Goal: Navigation & Orientation: Find specific page/section

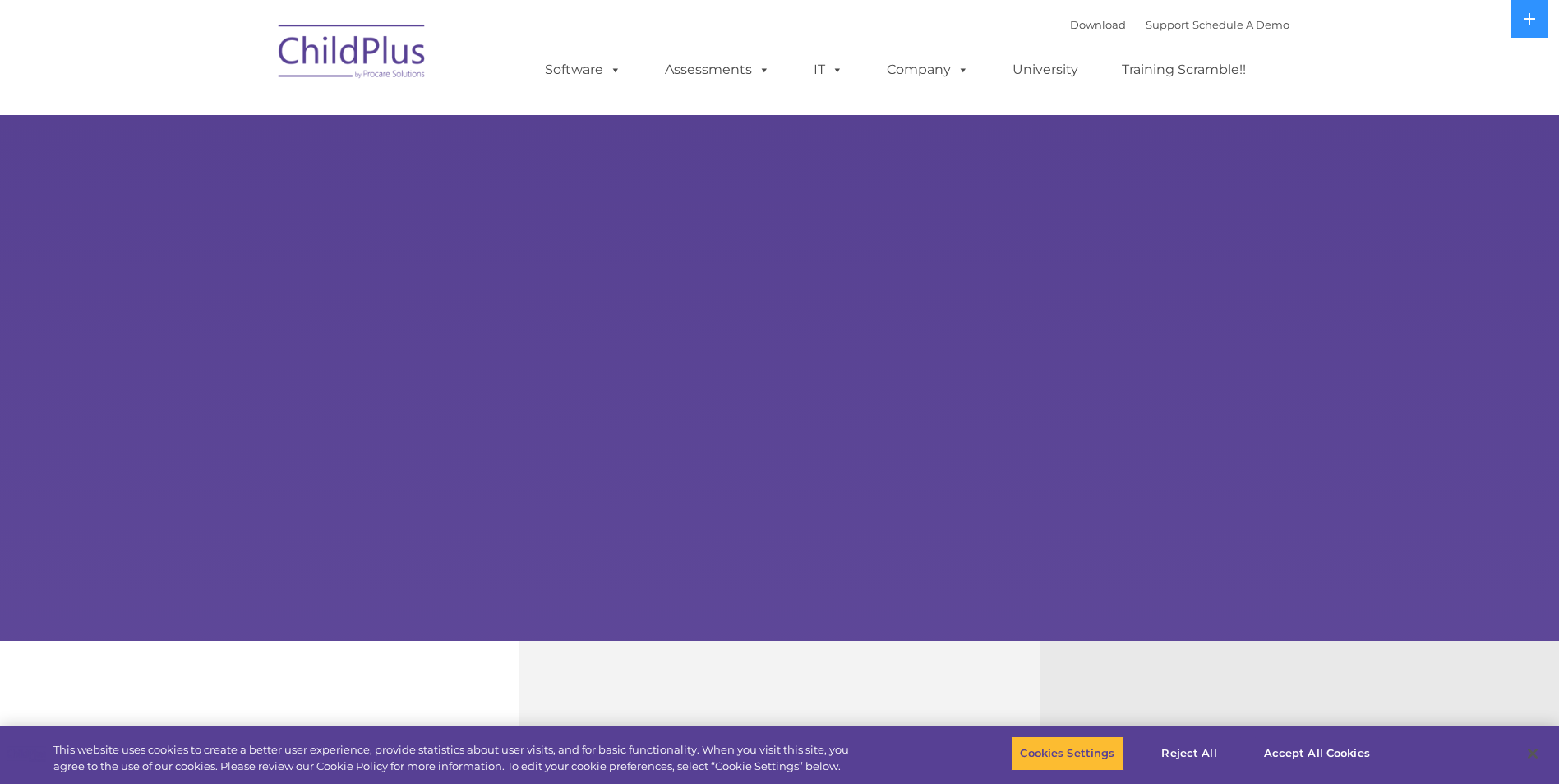
select select "MEDIUM"
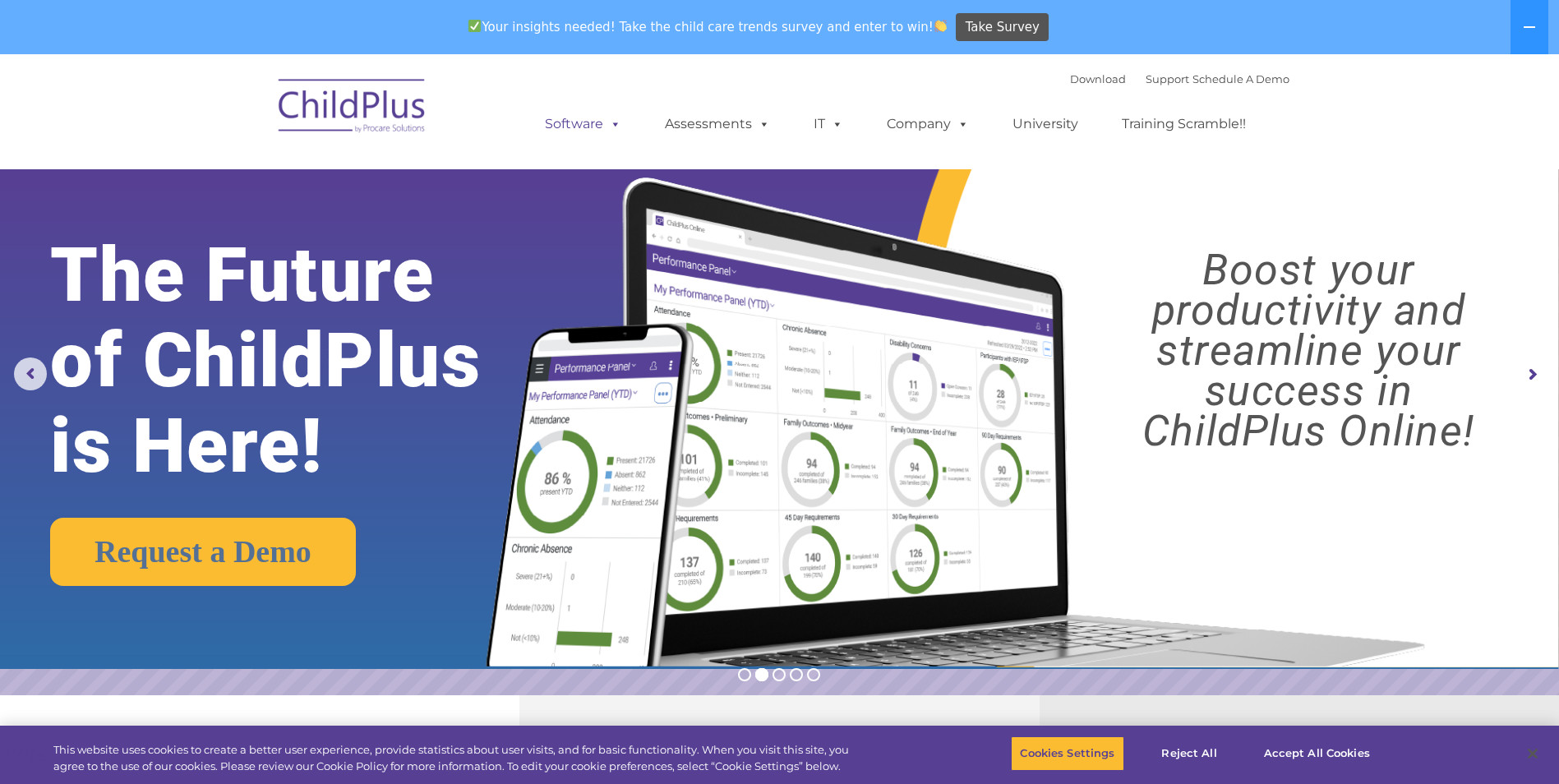
click at [599, 121] on link "Software" at bounding box center [583, 124] width 109 height 33
